Goal: Book appointment/travel/reservation

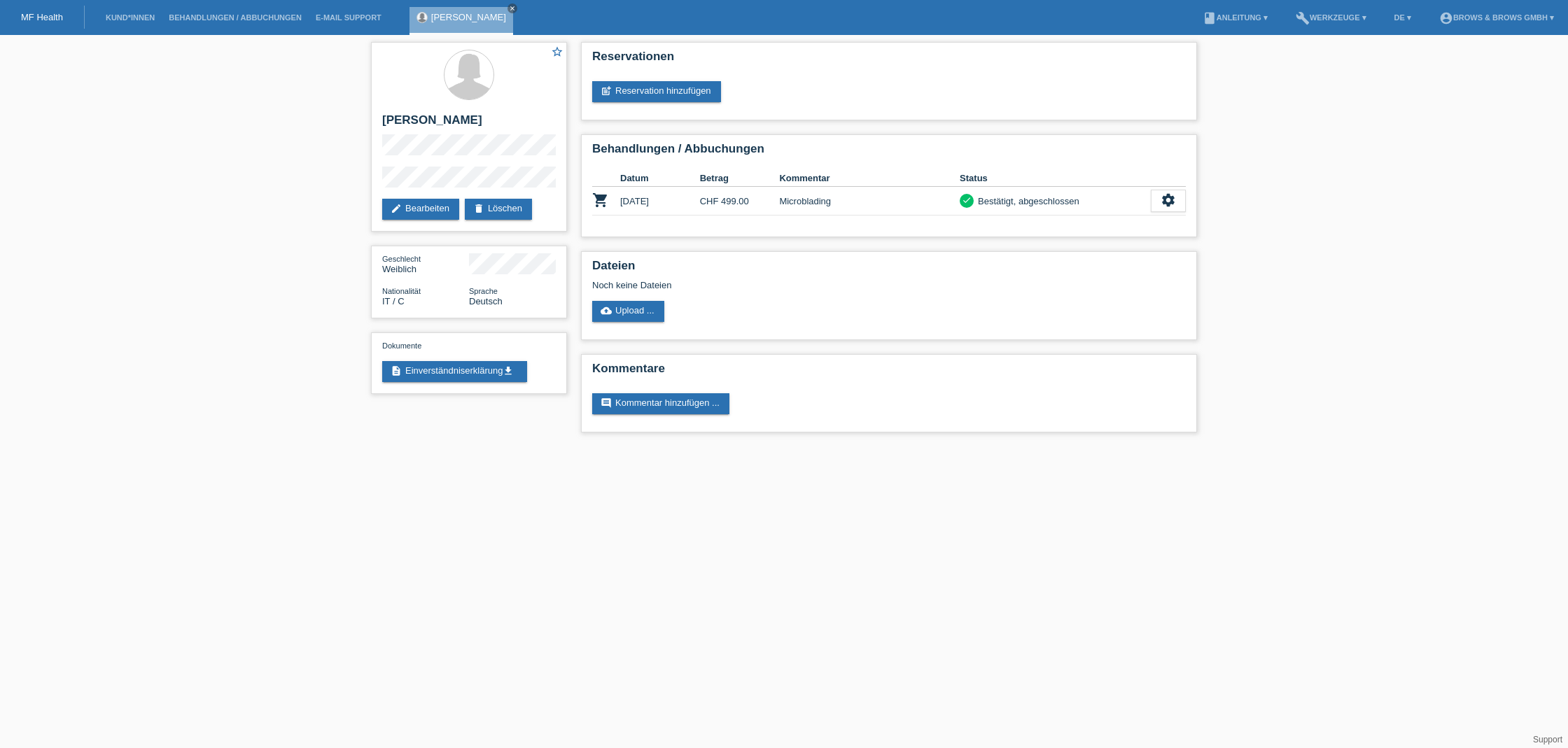
click at [145, 17] on link "Kund*innen" at bounding box center [131, 18] width 63 height 9
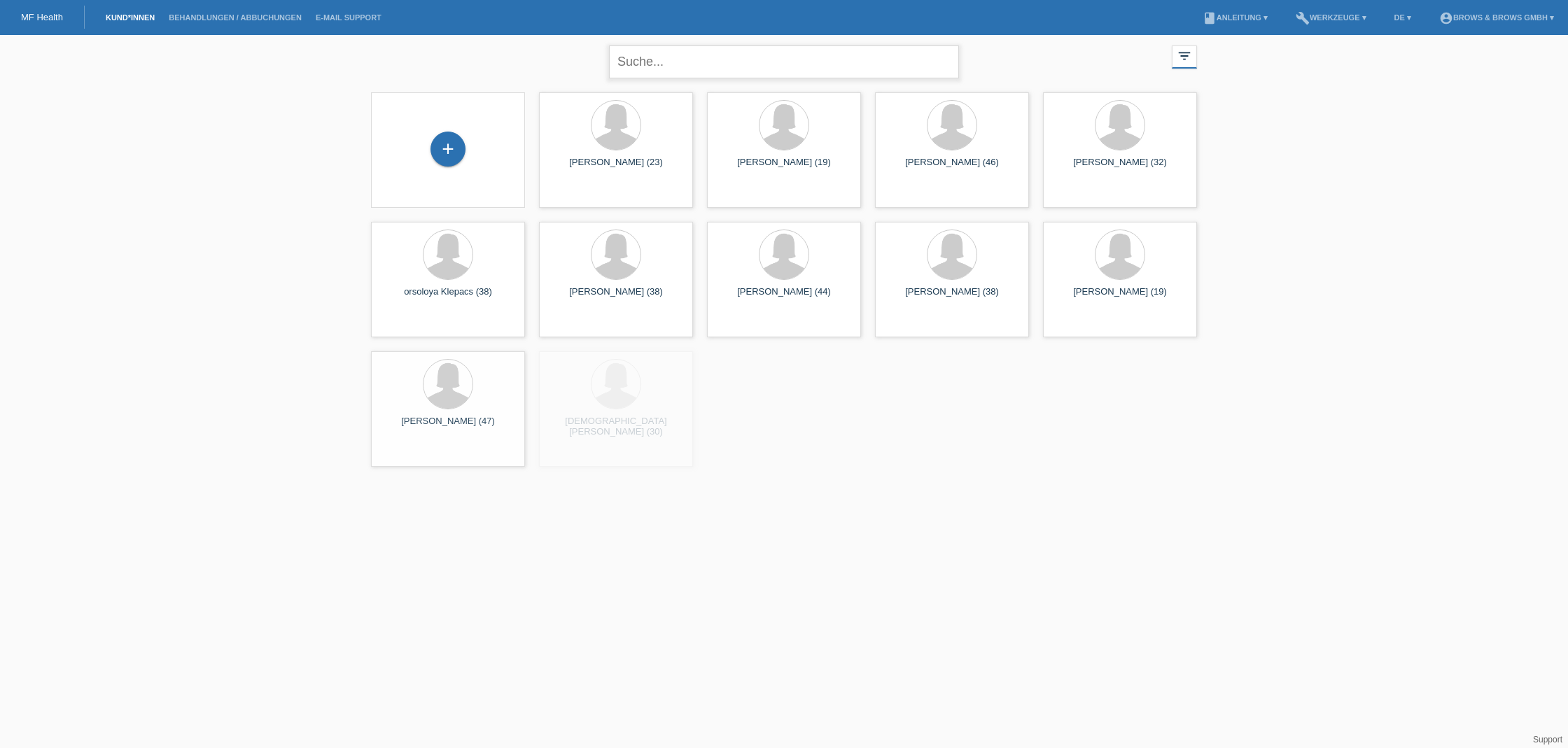
click at [651, 60] on input "text" at bounding box center [784, 62] width 350 height 33
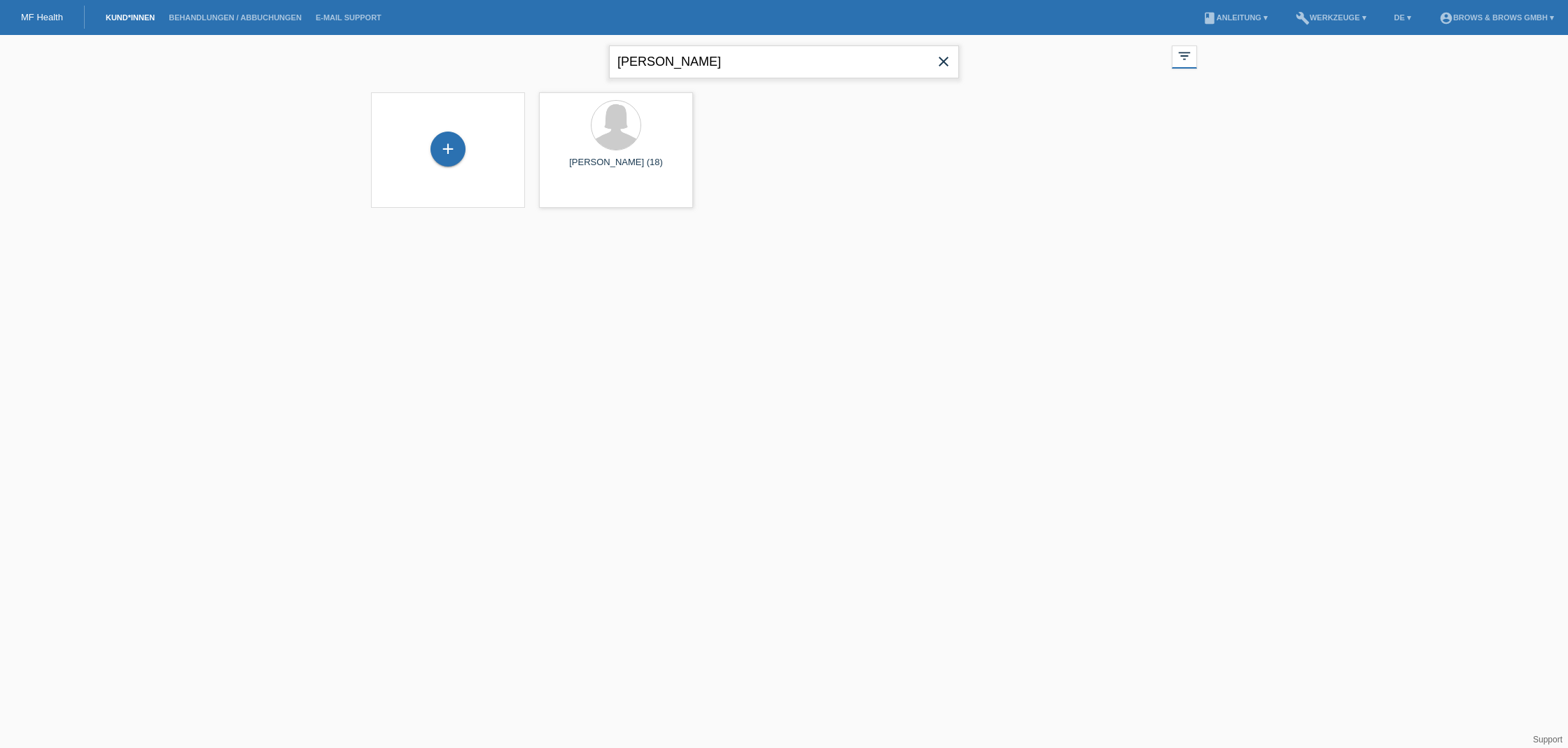
type input "viktoria"
click at [605, 140] on div at bounding box center [616, 126] width 49 height 49
click at [575, 195] on span "Anzeigen" at bounding box center [579, 195] width 38 height 11
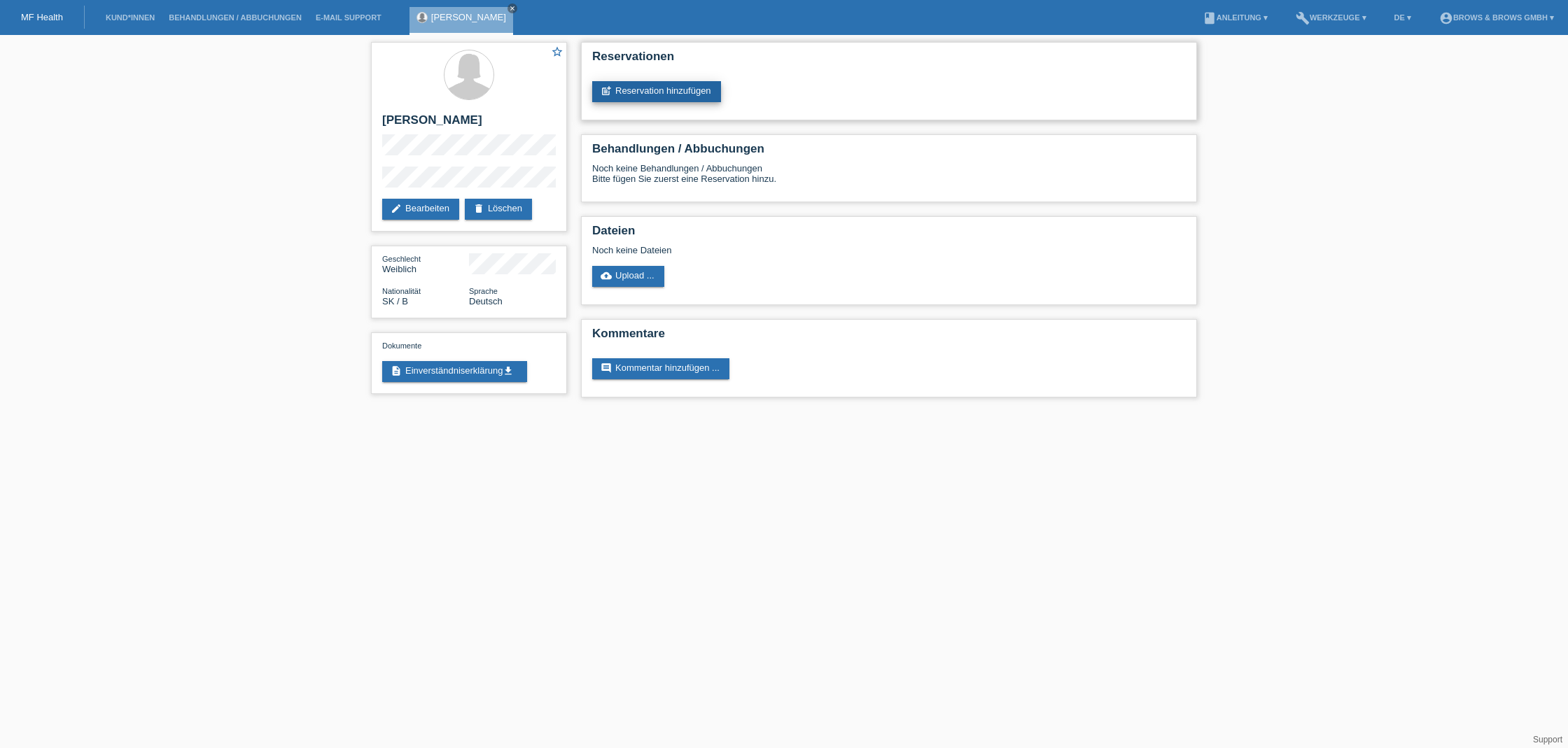
click at [644, 85] on link "post_add Reservation hinzufügen" at bounding box center [655, 91] width 129 height 21
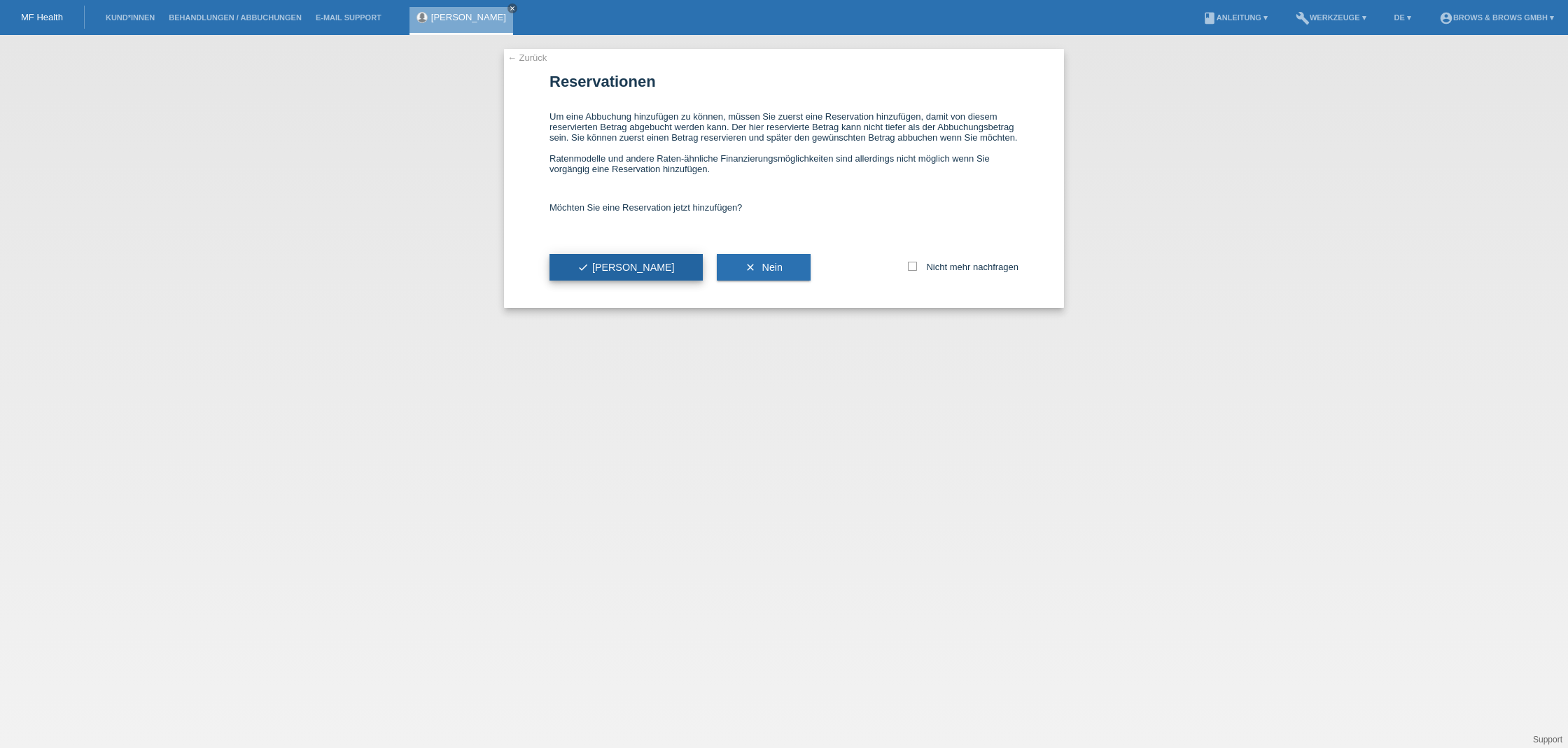
click at [609, 265] on button "check Ja" at bounding box center [626, 267] width 153 height 27
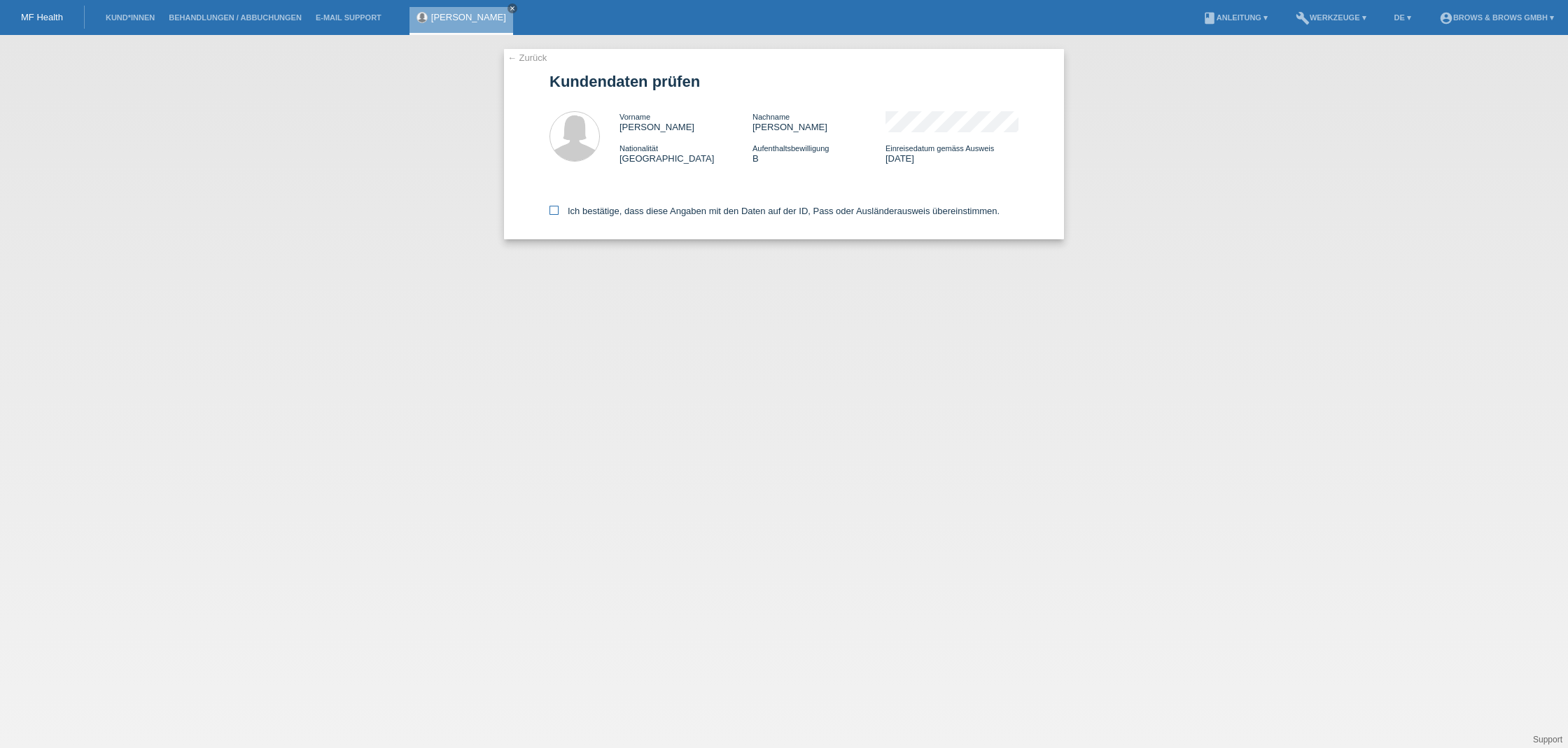
click at [555, 211] on icon at bounding box center [553, 210] width 9 height 9
click at [555, 211] on input "Ich bestätige, dass diese Angaben mit den Daten auf der ID, Pass oder Ausländer…" at bounding box center [553, 210] width 9 height 9
checkbox input "true"
